Goal: Task Accomplishment & Management: Complete application form

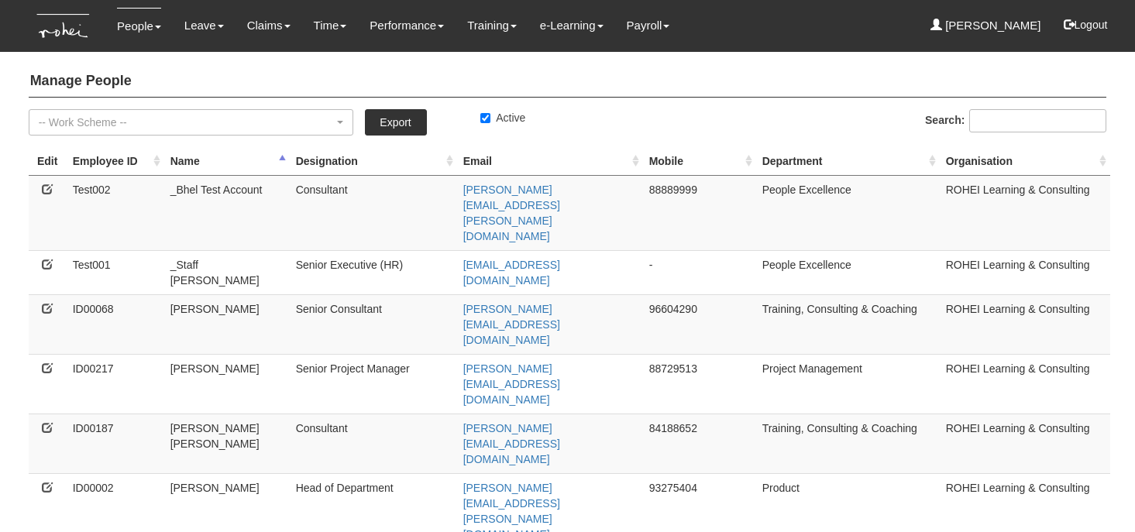
select select "50"
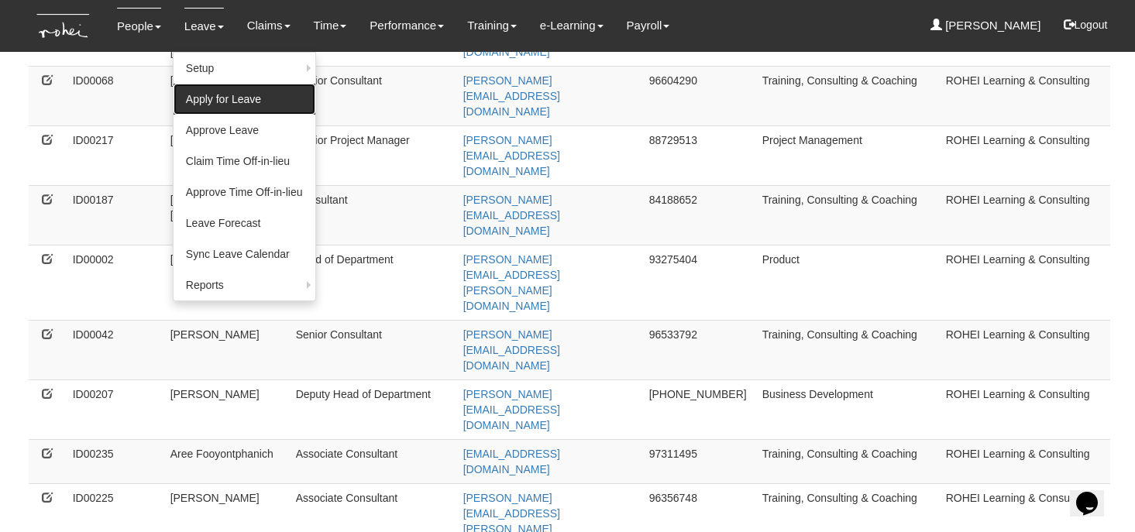
click at [204, 106] on link "Apply for Leave" at bounding box center [244, 99] width 142 height 31
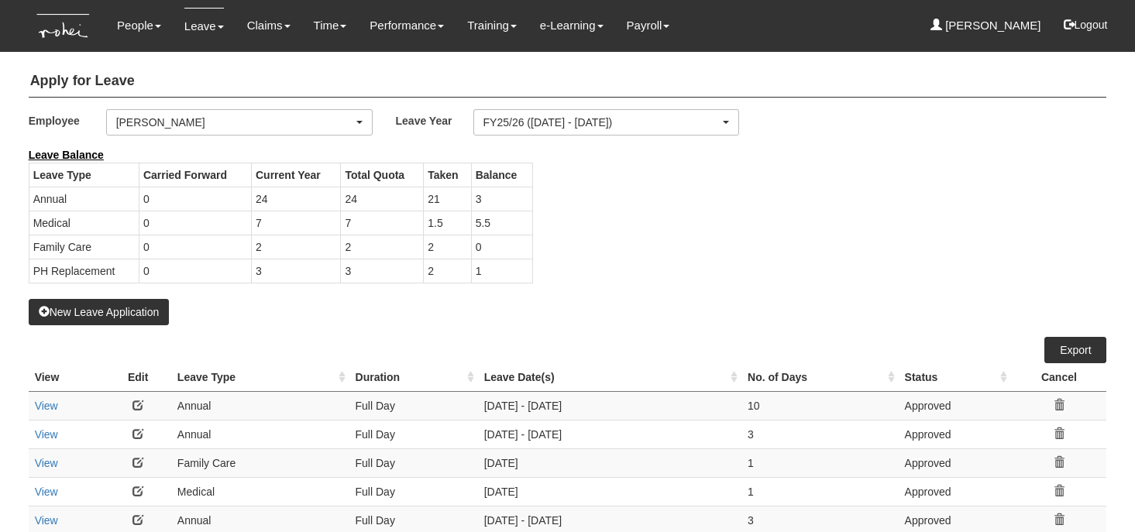
select select "50"
click at [103, 311] on button "New Leave Application" at bounding box center [99, 312] width 141 height 26
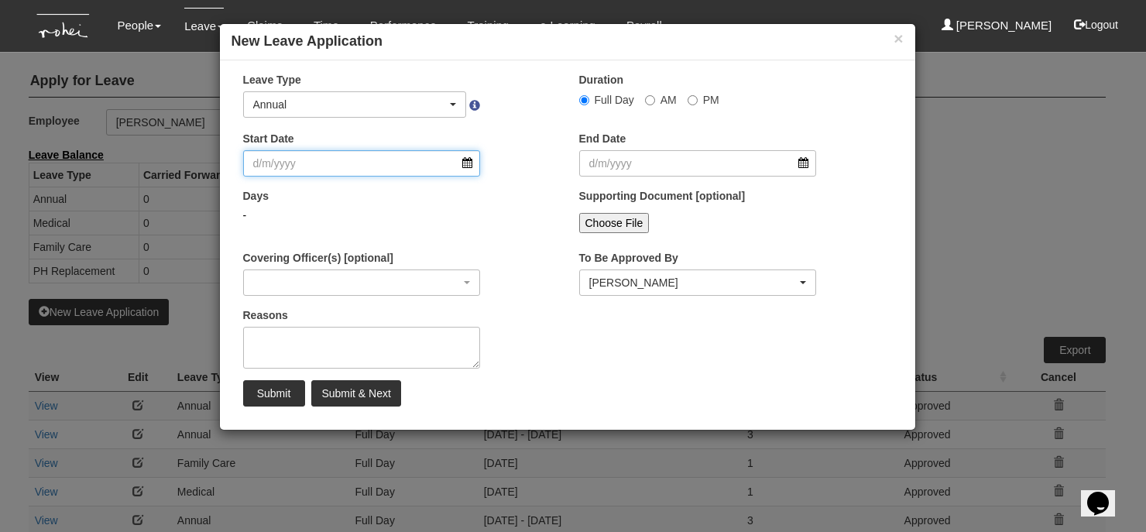
click at [469, 164] on input "Start Date" at bounding box center [362, 163] width 238 height 26
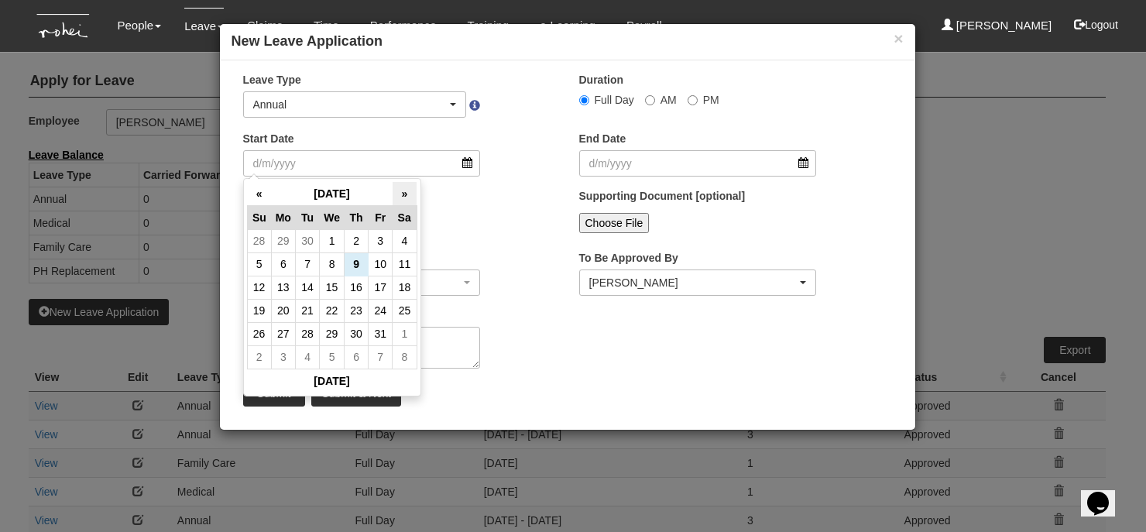
click at [407, 196] on th "»" at bounding box center [405, 194] width 24 height 24
click at [382, 287] on td "19" at bounding box center [381, 287] width 24 height 23
type input "[DATE]"
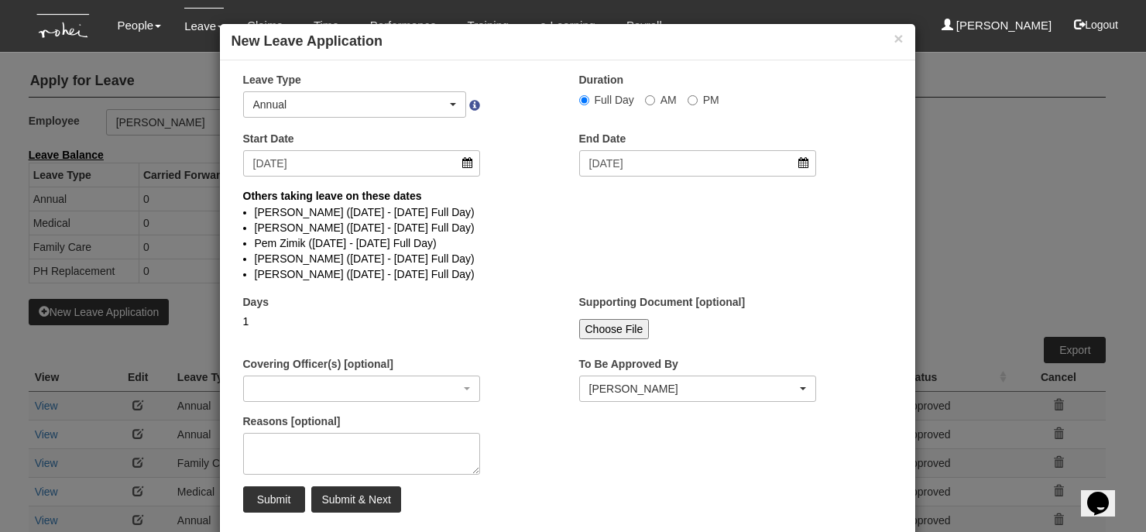
select select
click at [894, 40] on button "×" at bounding box center [898, 38] width 9 height 16
